Goal: Task Accomplishment & Management: Manage account settings

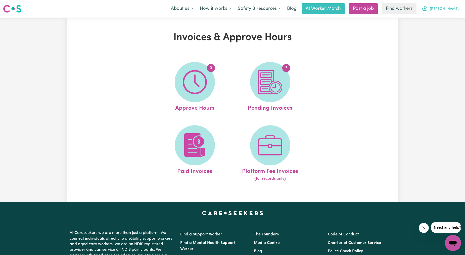
click at [254, 11] on button "[PERSON_NAME]" at bounding box center [439, 9] width 43 height 11
click at [254, 30] on link "Logout" at bounding box center [442, 29] width 40 height 10
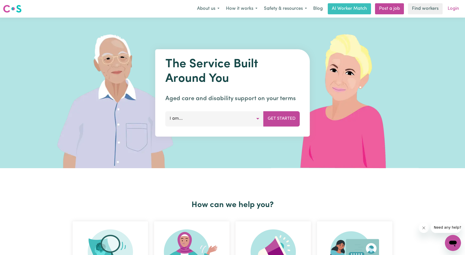
click at [254, 13] on link "Login" at bounding box center [453, 8] width 17 height 11
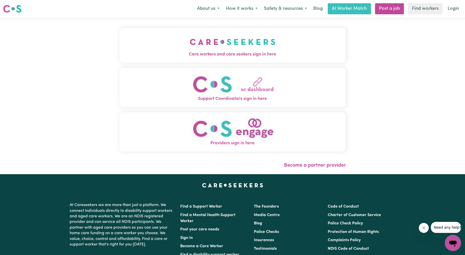
click at [254, 42] on button "Care workers and care seekers sign in here" at bounding box center [232, 45] width 226 height 35
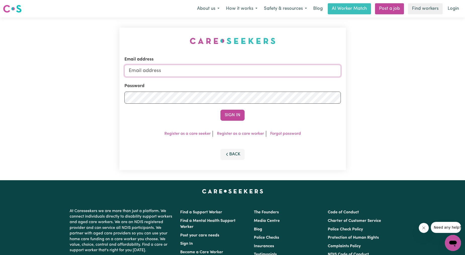
click at [254, 66] on input "Email address" at bounding box center [232, 71] width 216 height 12
drag, startPoint x: 156, startPoint y: 71, endPoint x: 255, endPoint y: 72, distance: 99.3
click at [254, 72] on input "[EMAIL_ADDRESS][PERSON_NAME][DOMAIN_NAME]" at bounding box center [232, 71] width 216 height 12
type input "[EMAIL_ADDRESS][DOMAIN_NAME]"
click at [233, 112] on button "Sign In" at bounding box center [232, 115] width 24 height 11
